Goal: Complete application form

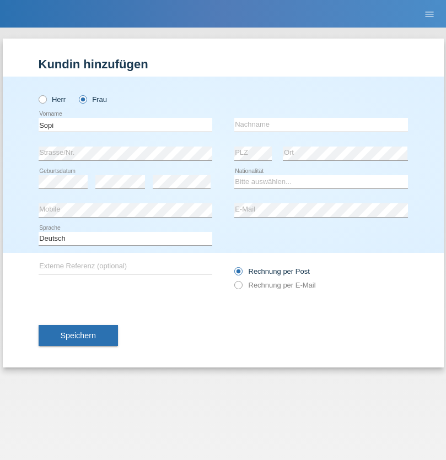
type input "Sopi"
click at [321, 125] on input "text" at bounding box center [321, 125] width 174 height 14
type input "Blerta"
select select "CH"
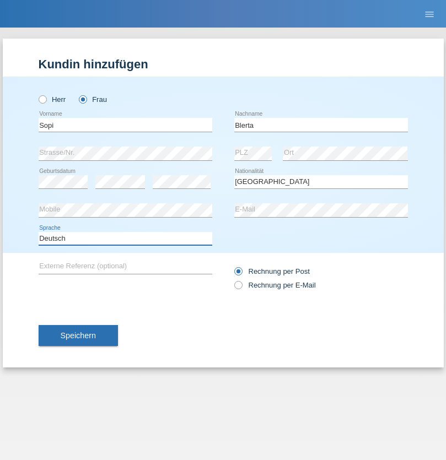
select select "en"
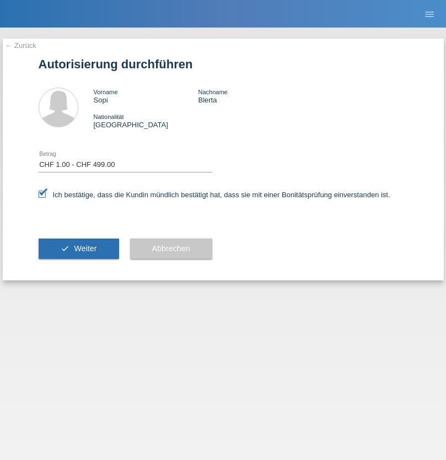
select select "1"
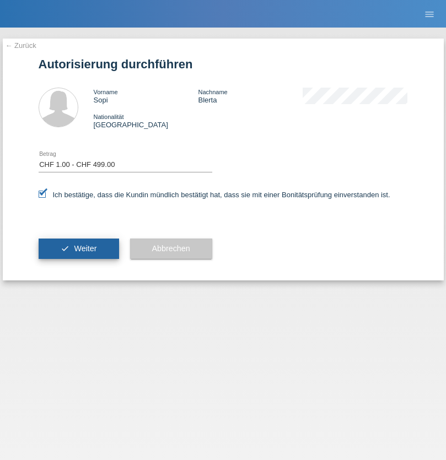
click at [78, 249] on span "Weiter" at bounding box center [85, 248] width 23 height 9
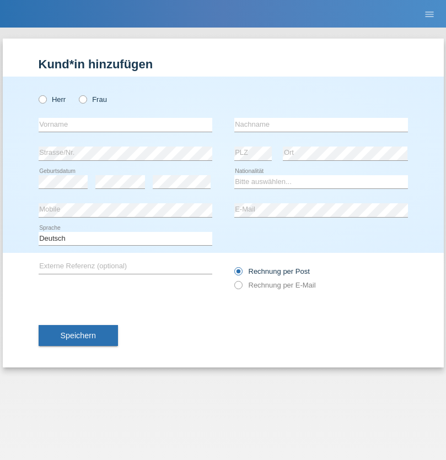
radio input "true"
click at [125, 125] on input "text" at bounding box center [126, 125] width 174 height 14
type input "[PERSON_NAME]"
click at [321, 125] on input "text" at bounding box center [321, 125] width 174 height 14
type input "Bolle"
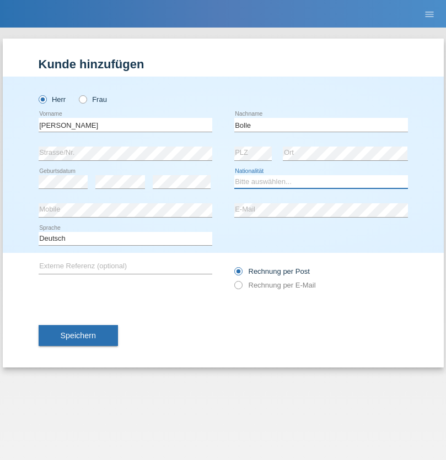
select select "CH"
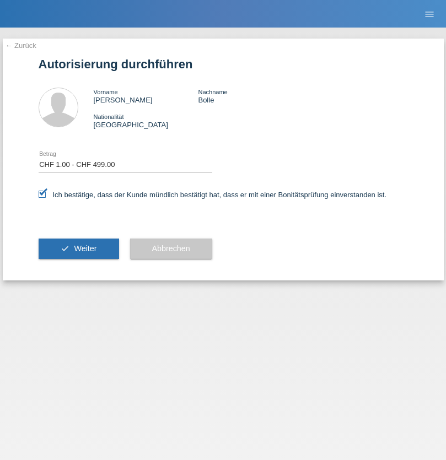
select select "1"
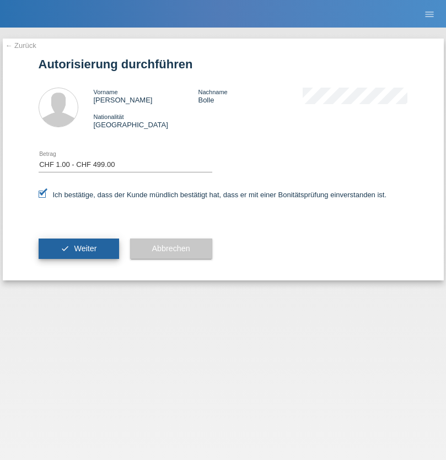
click at [78, 249] on span "Weiter" at bounding box center [85, 248] width 23 height 9
